Goal: Transaction & Acquisition: Purchase product/service

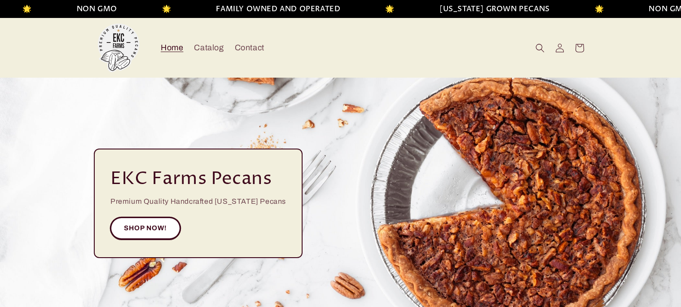
click at [147, 232] on link "SHOP NOW!" at bounding box center [145, 228] width 70 height 22
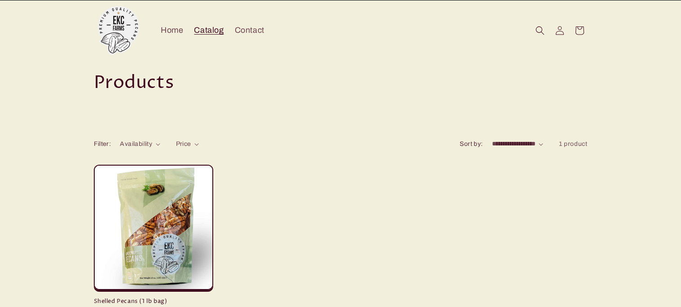
scroll to position [19, 0]
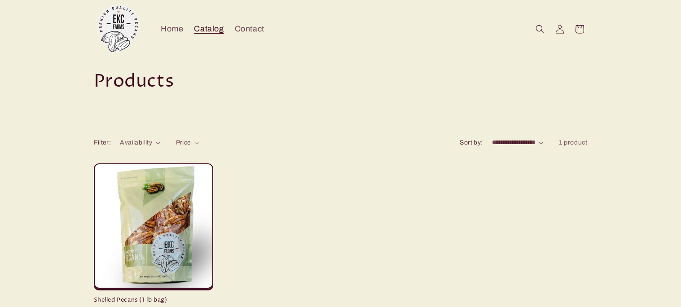
click at [214, 38] on link "Catalog" at bounding box center [208, 28] width 40 height 21
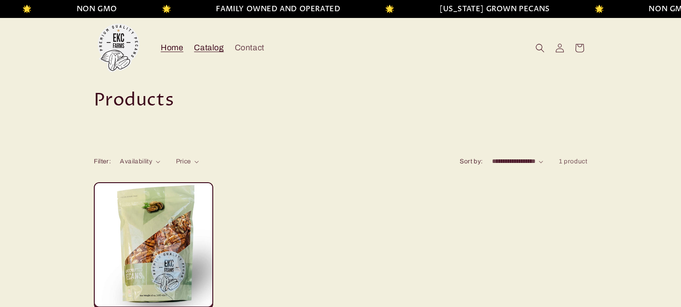
click at [181, 55] on link "Home" at bounding box center [171, 47] width 33 height 21
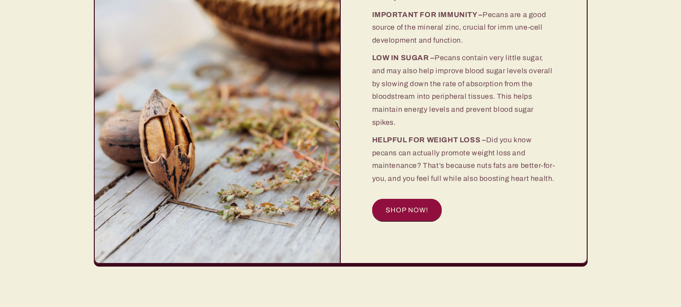
scroll to position [1134, 0]
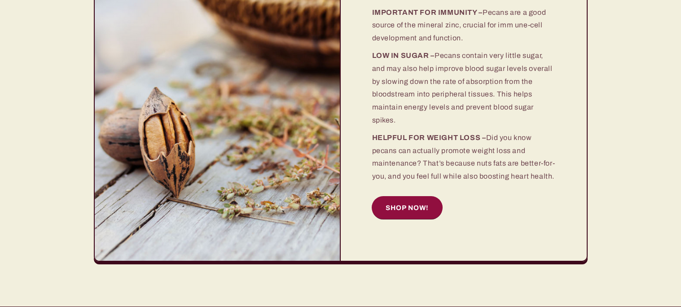
click at [430, 212] on link "SHOP NOW!" at bounding box center [407, 208] width 70 height 22
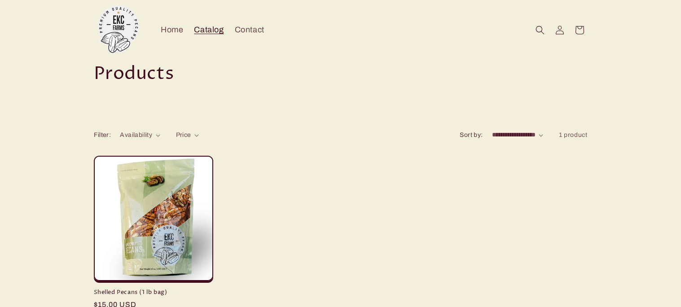
scroll to position [26, 0]
click at [562, 34] on icon at bounding box center [559, 29] width 9 height 9
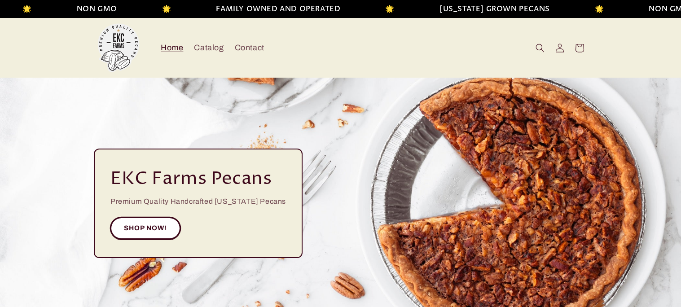
click at [150, 233] on link "SHOP NOW!" at bounding box center [145, 228] width 70 height 22
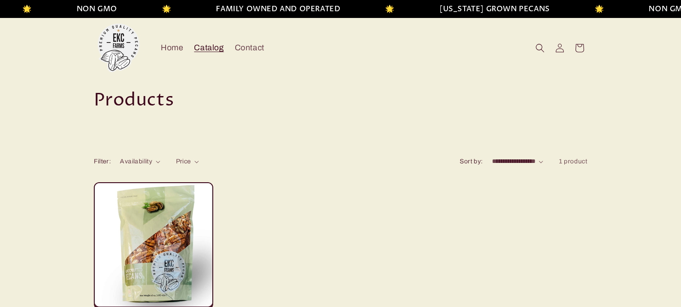
click at [227, 236] on ul "Shelled Pecans (1 lb bag) Shelled Pecans (1 lb bag) Regular price $15.00 USD Re…" at bounding box center [341, 263] width 494 height 162
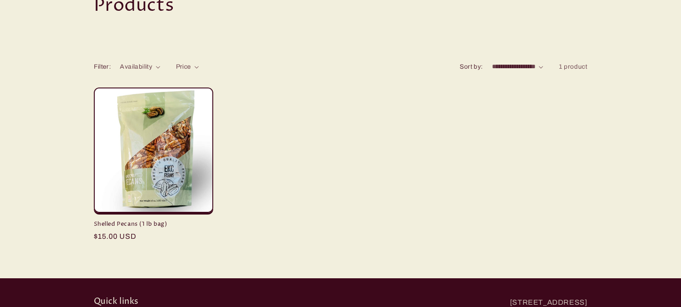
scroll to position [96, 0]
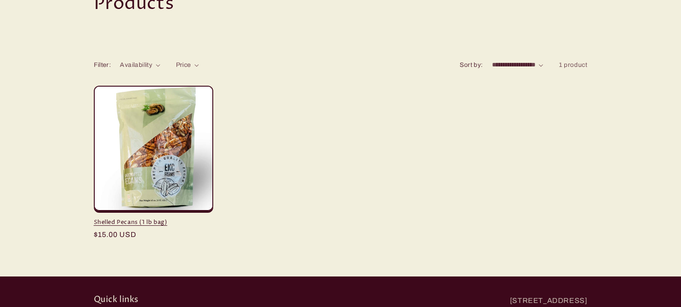
click at [195, 219] on link "Shelled Pecans (1 lb bag)" at bounding box center [153, 223] width 119 height 8
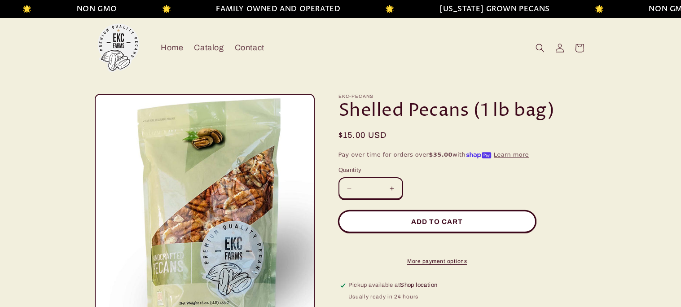
click at [439, 225] on button "Add to cart" at bounding box center [436, 221] width 197 height 22
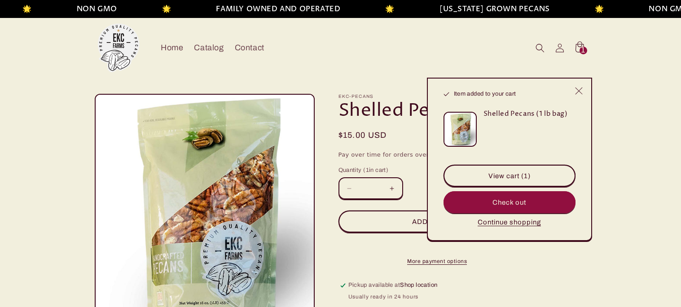
click at [516, 224] on button "Continue shopping" at bounding box center [509, 222] width 69 height 9
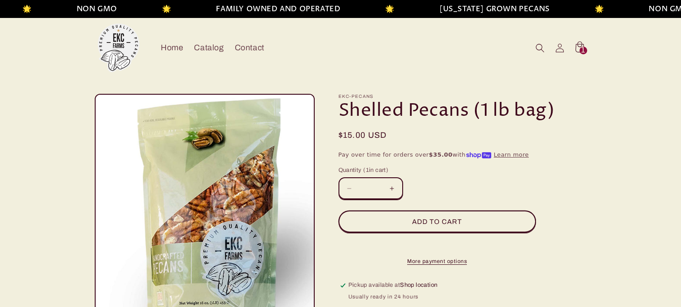
click at [441, 219] on button "Add to cart" at bounding box center [436, 221] width 197 height 22
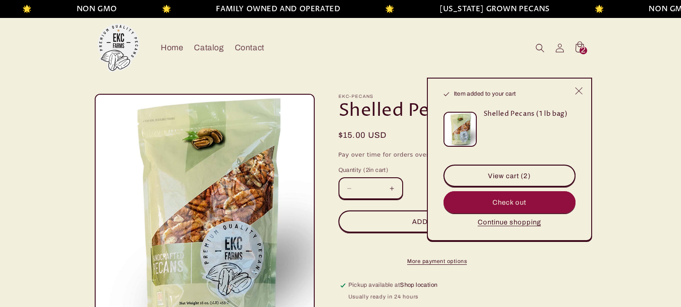
click at [516, 223] on button "Continue shopping" at bounding box center [509, 222] width 69 height 9
